Goal: Task Accomplishment & Management: Manage account settings

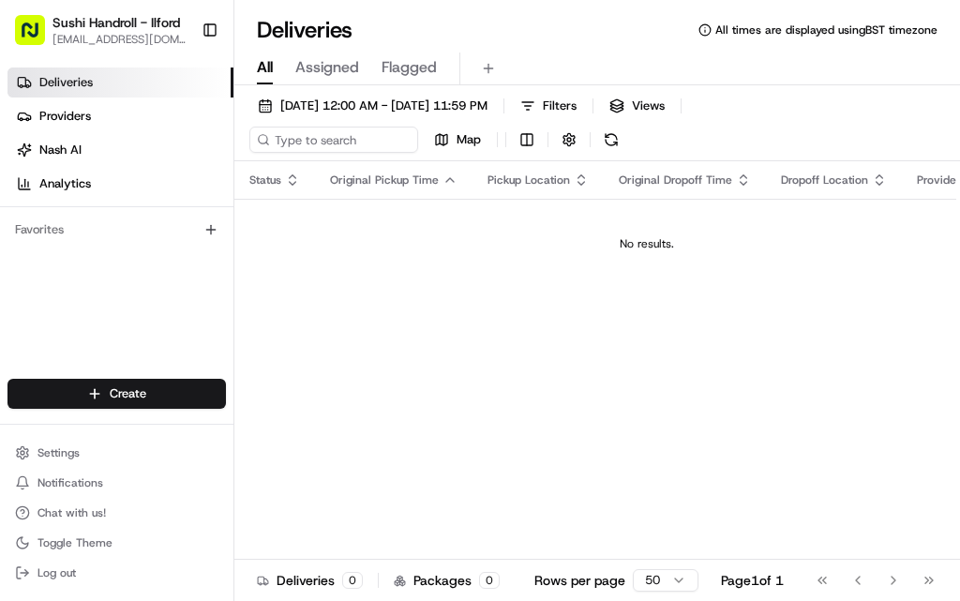
click at [66, 21] on span "Sushi Handroll - Ilford" at bounding box center [117, 22] width 128 height 19
click at [42, 23] on rect "button" at bounding box center [30, 30] width 30 height 30
click at [71, 24] on span "Sushi Handroll - Ilford" at bounding box center [117, 22] width 128 height 19
click at [94, 457] on button "Settings" at bounding box center [117, 453] width 219 height 26
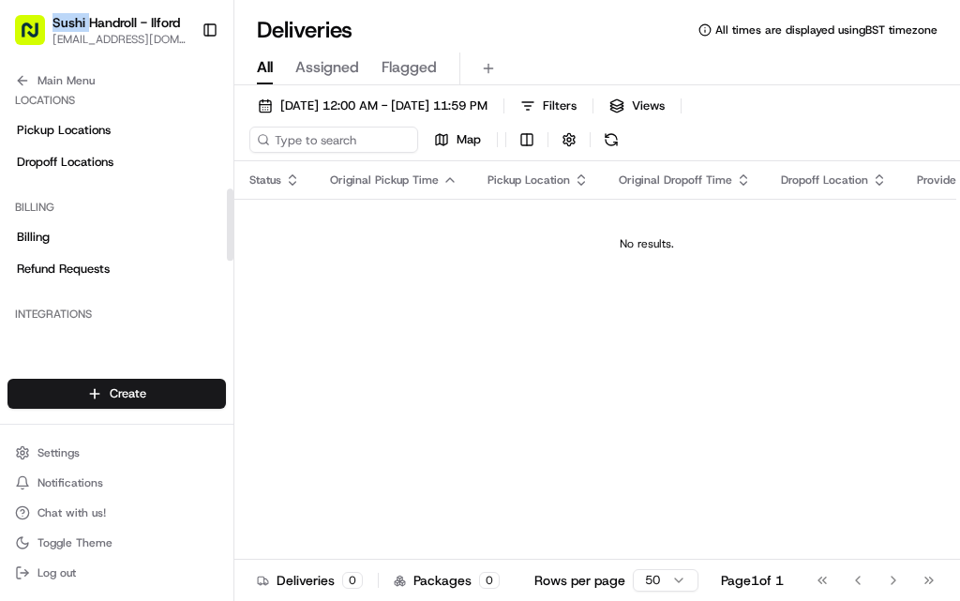
scroll to position [292, 0]
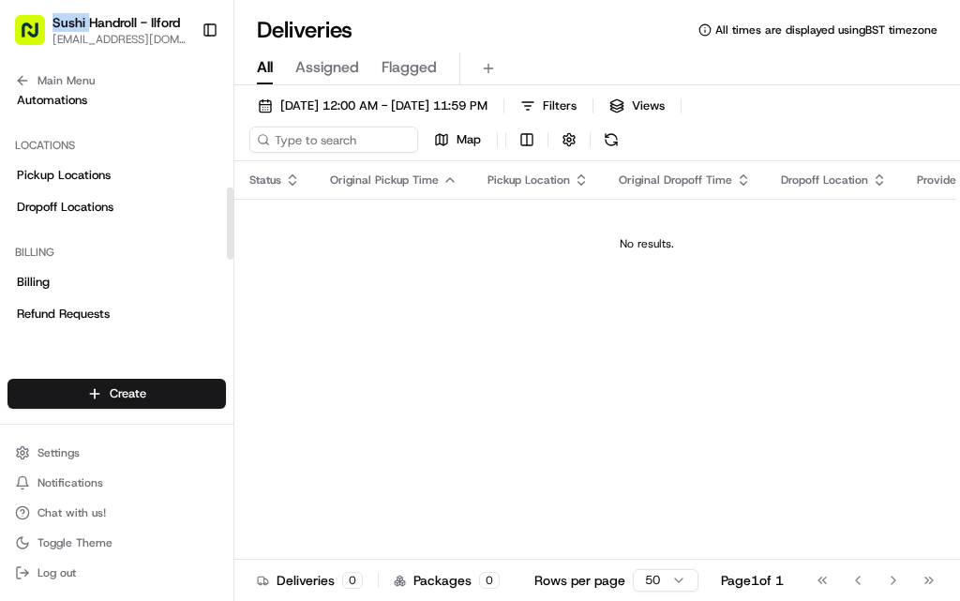
click at [124, 279] on link "Billing" at bounding box center [117, 282] width 219 height 30
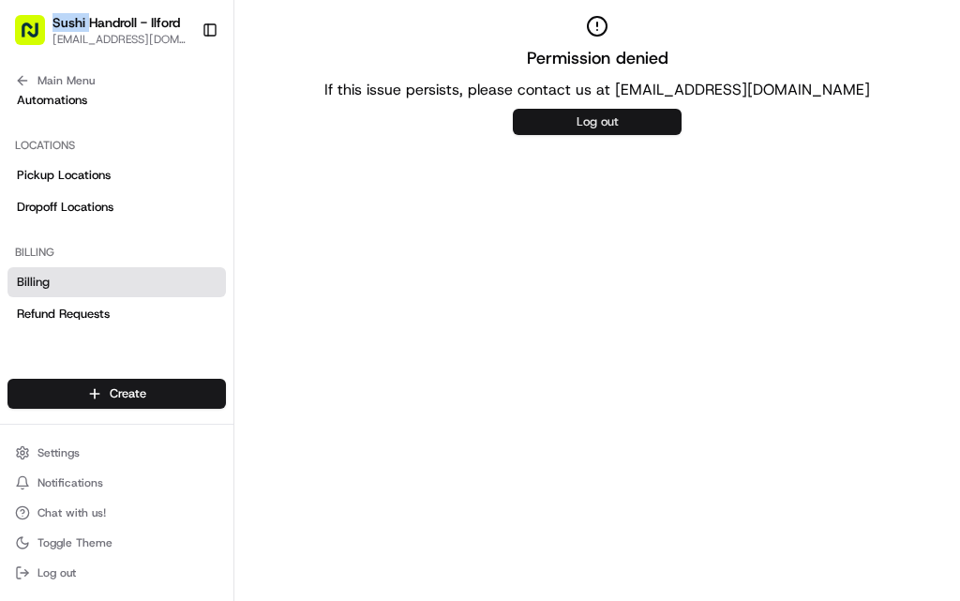
click at [576, 119] on button "Log out" at bounding box center [597, 122] width 169 height 26
